Goal: Task Accomplishment & Management: Use online tool/utility

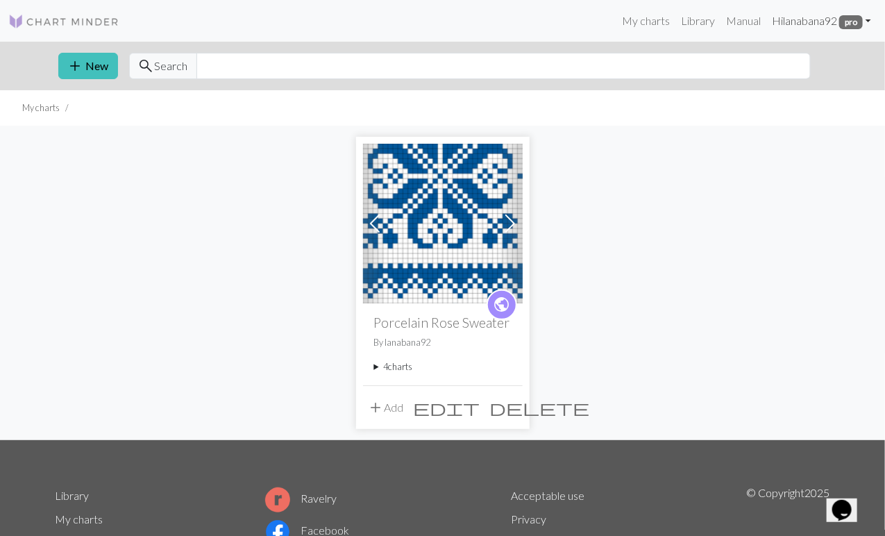
click at [813, 21] on link "Hi lanabana92 pro" at bounding box center [821, 21] width 110 height 28
click at [813, 62] on link "Account settings" at bounding box center [820, 59] width 90 height 28
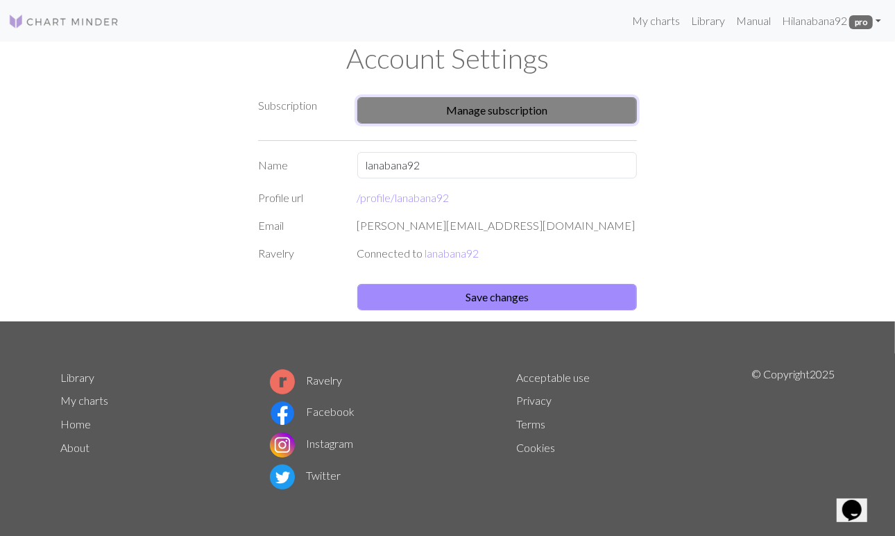
click at [600, 112] on button "Manage subscription" at bounding box center [497, 110] width 280 height 26
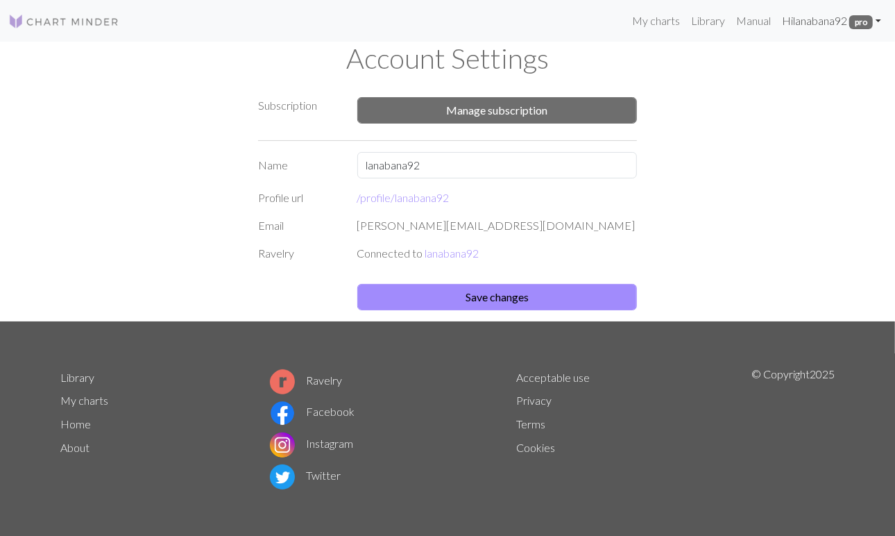
click at [803, 26] on link "Hi lanabana92 pro" at bounding box center [831, 21] width 110 height 28
click at [704, 22] on link "Library" at bounding box center [708, 21] width 45 height 28
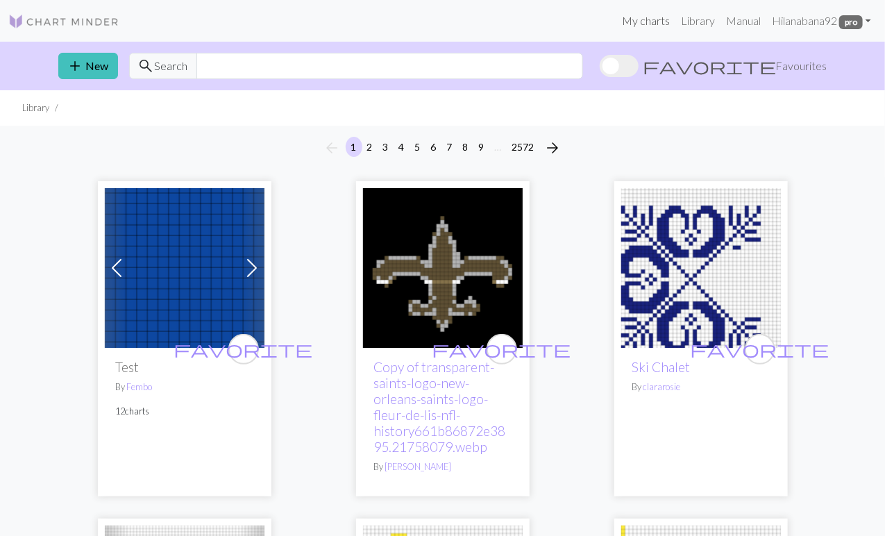
click at [654, 27] on link "My charts" at bounding box center [645, 21] width 59 height 28
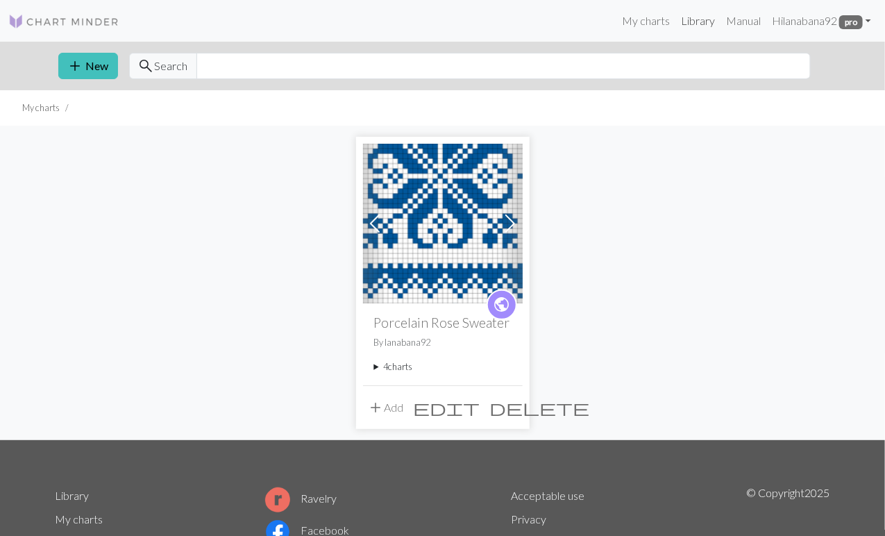
click at [704, 21] on link "Library" at bounding box center [697, 21] width 45 height 28
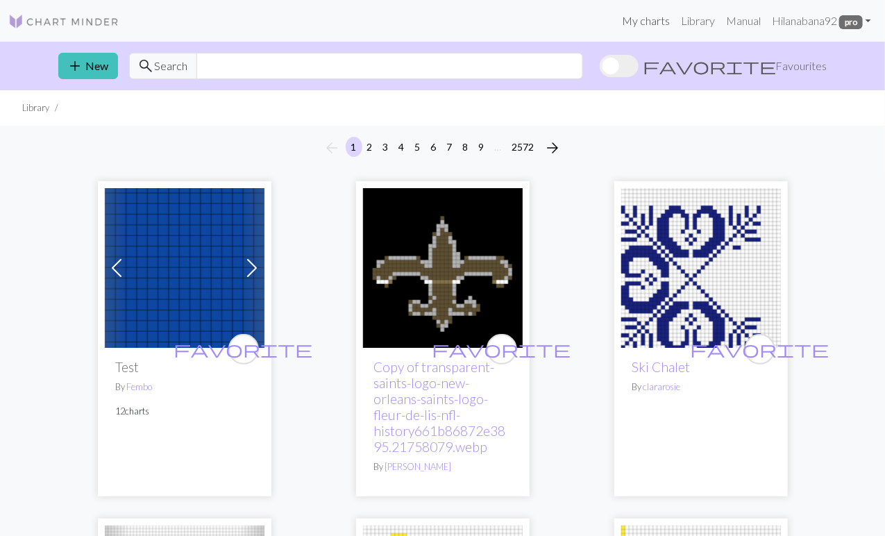
click at [654, 22] on link "My charts" at bounding box center [645, 21] width 59 height 28
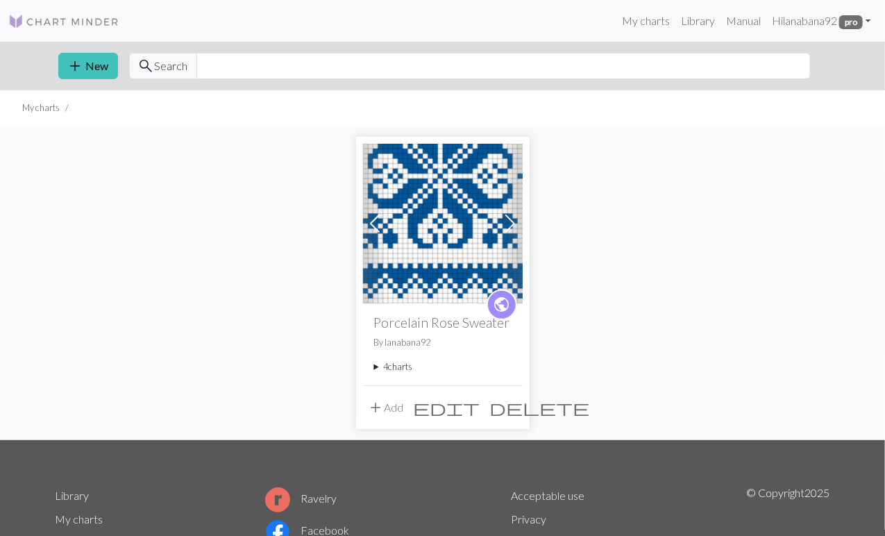
click at [388, 368] on summary "4 charts" at bounding box center [442, 366] width 137 height 13
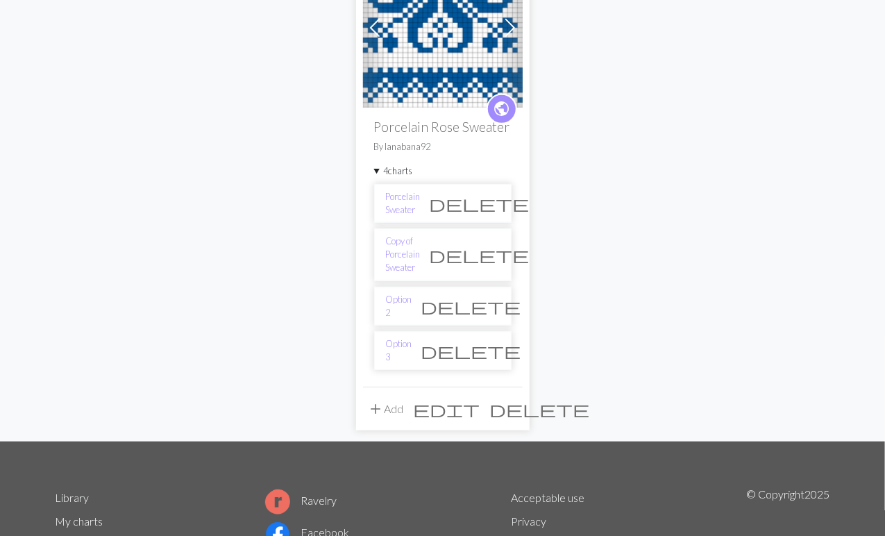
scroll to position [197, 0]
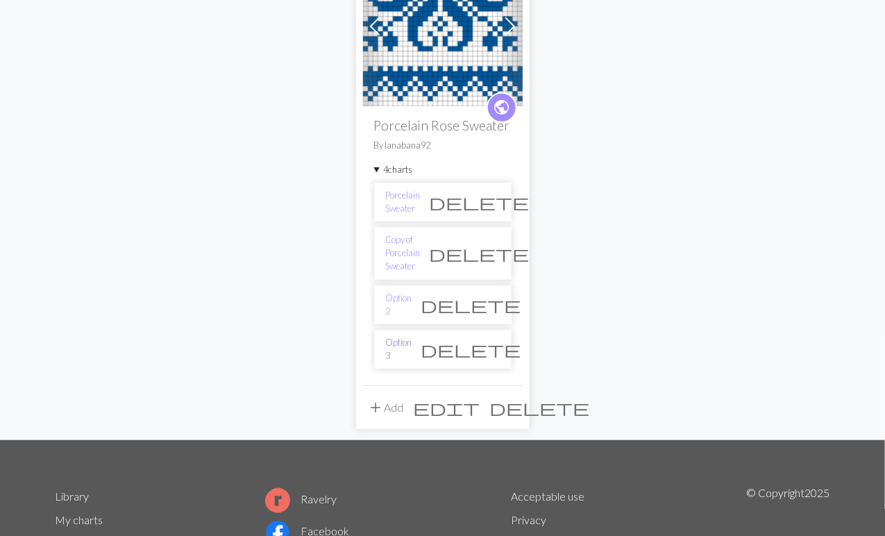
click at [397, 336] on link "Option 3" at bounding box center [399, 349] width 26 height 26
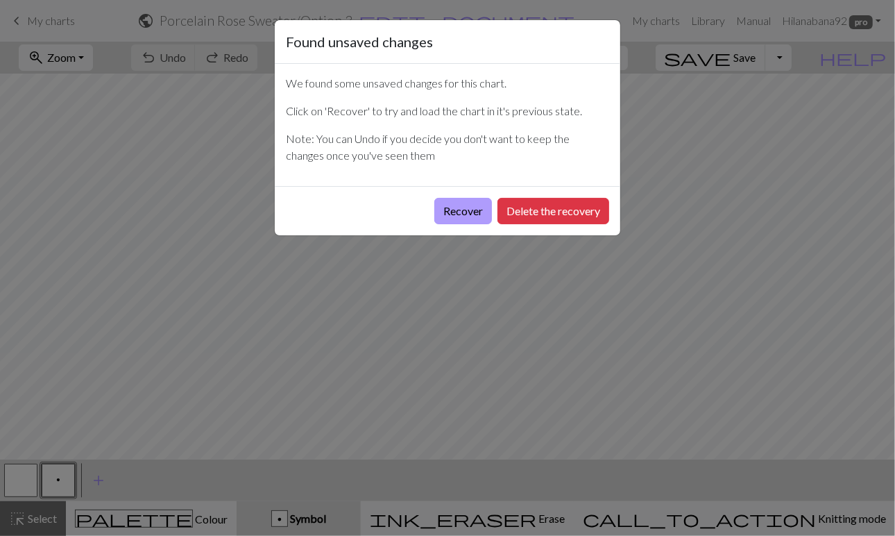
click at [470, 207] on button "Recover" at bounding box center [463, 211] width 58 height 26
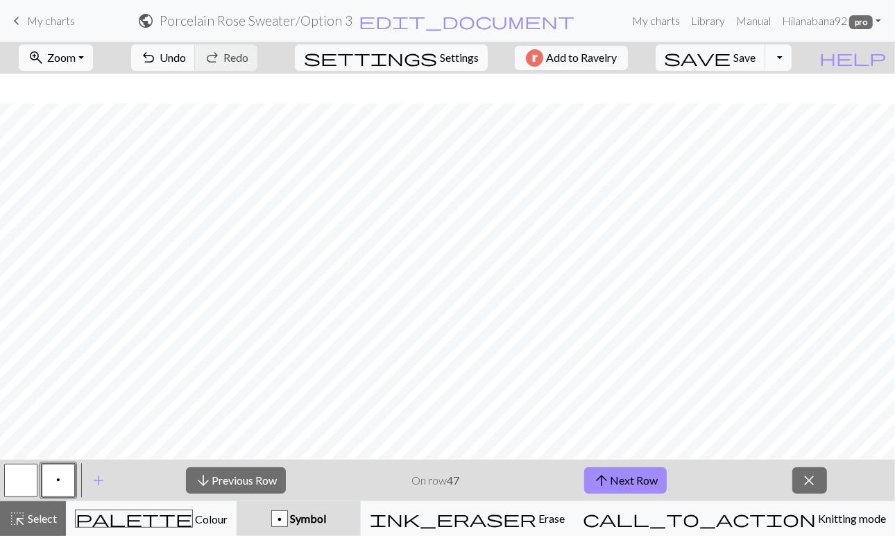
scroll to position [376, 0]
click at [609, 480] on span "arrow_upward" at bounding box center [601, 479] width 17 height 19
click at [93, 53] on button "zoom_in Zoom Zoom" at bounding box center [56, 57] width 74 height 26
click at [78, 191] on button "100%" at bounding box center [74, 188] width 110 height 22
click at [76, 57] on span "Zoom" at bounding box center [61, 57] width 28 height 13
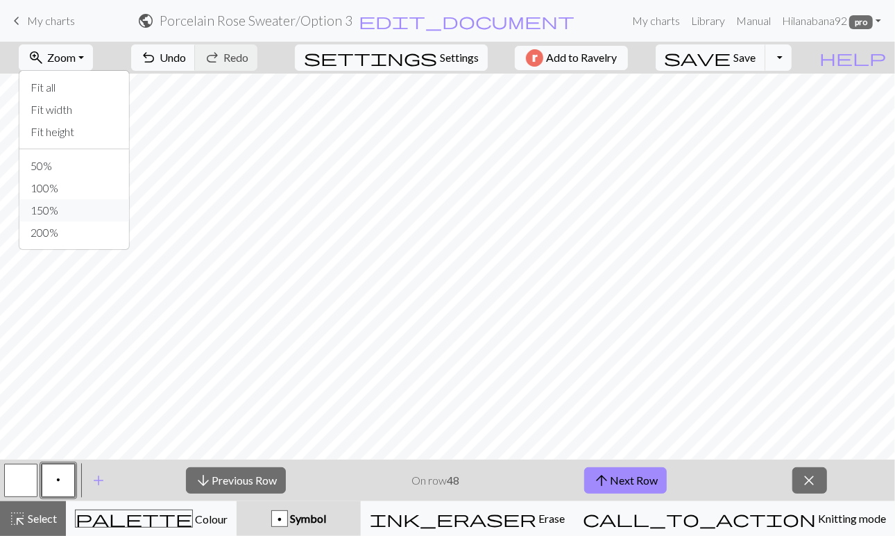
click at [83, 209] on button "150%" at bounding box center [74, 210] width 110 height 22
click at [631, 482] on button "arrow_upward Next Row" at bounding box center [625, 480] width 83 height 26
click at [620, 479] on button "arrow_upward Next Row" at bounding box center [625, 480] width 83 height 26
click at [610, 485] on span "arrow_upward" at bounding box center [601, 479] width 17 height 19
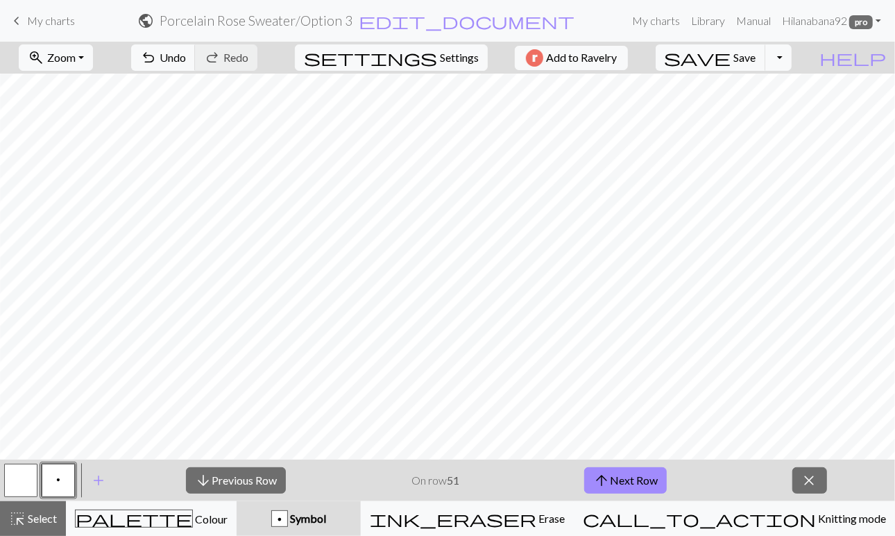
scroll to position [375, 10]
click at [647, 476] on button "arrow_upward Next Row" at bounding box center [625, 480] width 83 height 26
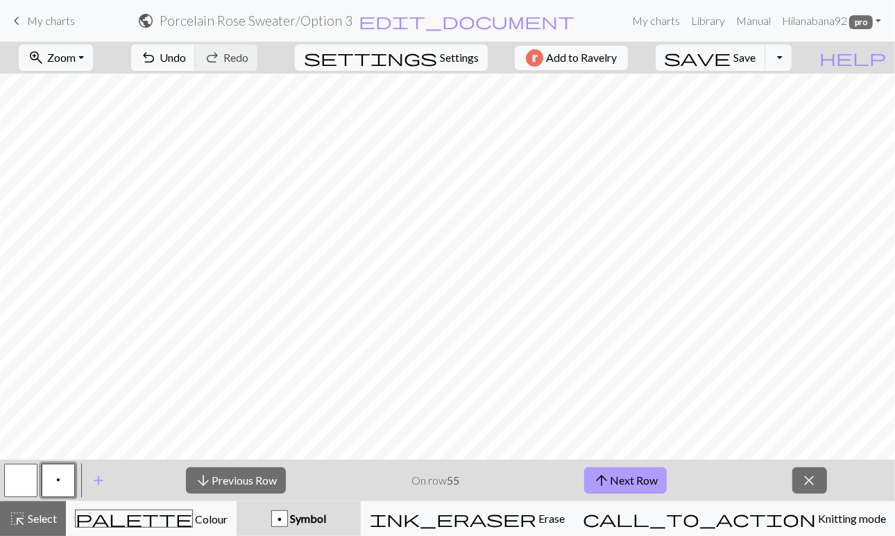
click at [647, 476] on button "arrow_upward Next Row" at bounding box center [625, 480] width 83 height 26
